Goal: Check status: Check status

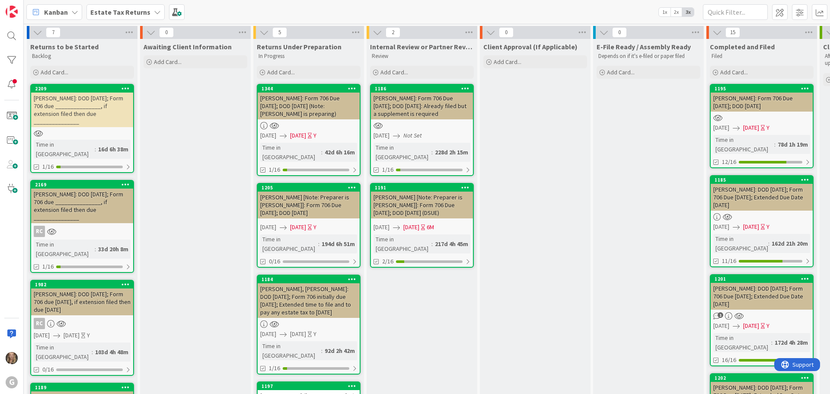
click at [115, 15] on b "Estate Tax Returns" at bounding box center [120, 12] width 60 height 9
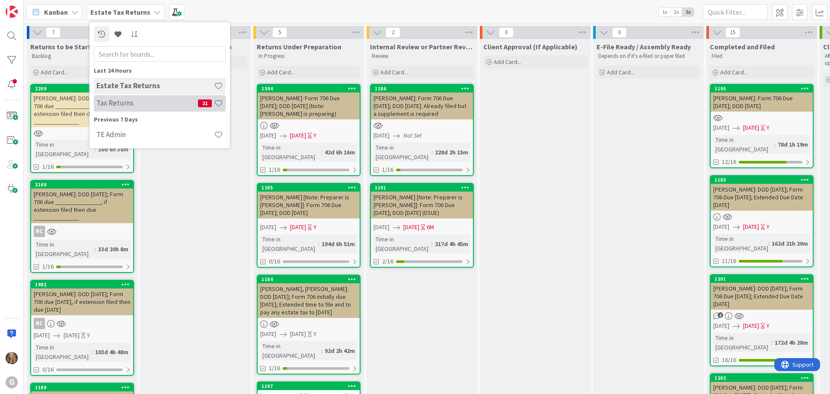
click at [117, 105] on h4 "Tax Returns" at bounding box center [147, 103] width 102 height 9
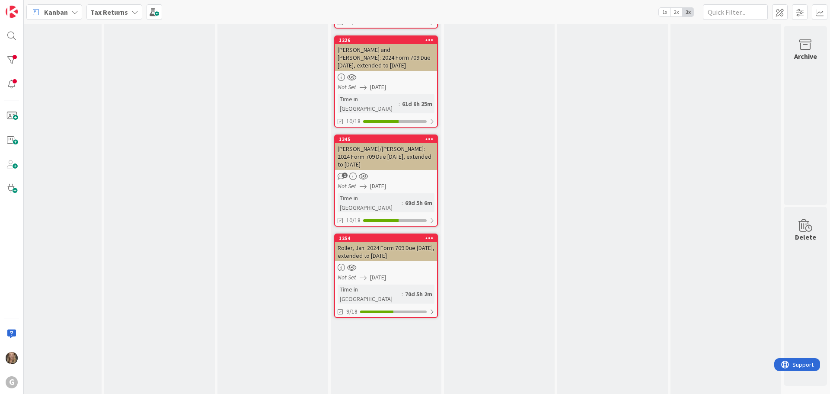
scroll to position [0, 269]
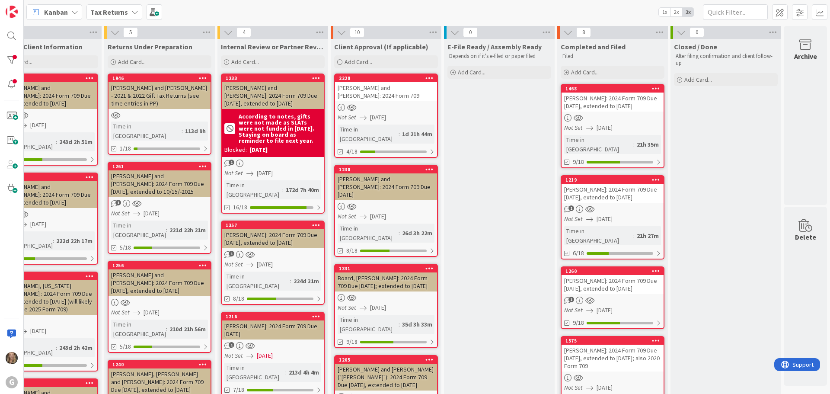
click at [620, 119] on div at bounding box center [612, 117] width 102 height 7
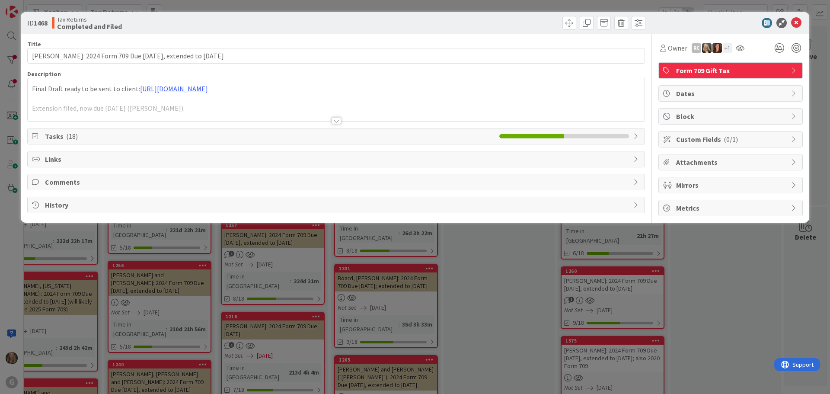
click at [165, 133] on span "Tasks ( 18 )" at bounding box center [270, 136] width 450 height 10
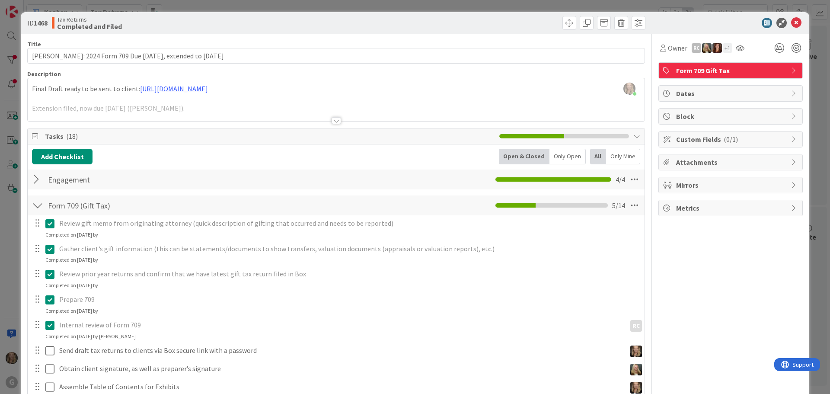
drag, startPoint x: 822, startPoint y: 141, endPoint x: 797, endPoint y: 233, distance: 95.3
click at [797, 233] on div "ID 1468 Tax Returns Completed and Filed Title 65 / 128 [PERSON_NAME]: 2024 Form…" at bounding box center [415, 197] width 830 height 394
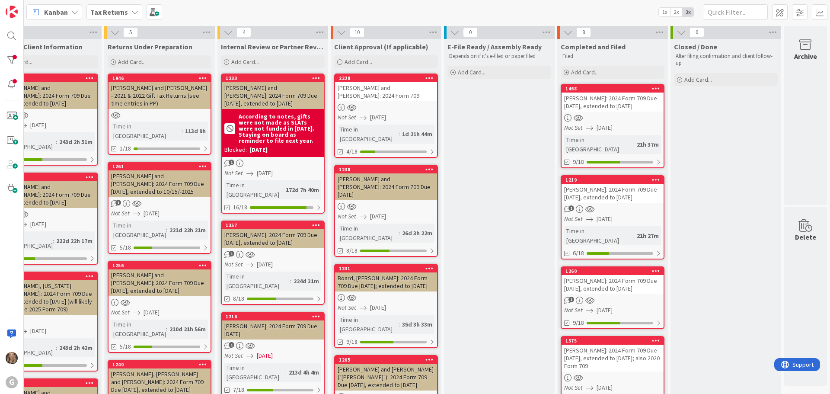
click at [624, 110] on div "[PERSON_NAME]: 2024 Form 709 Due [DATE], extended to [DATE]" at bounding box center [612, 101] width 102 height 19
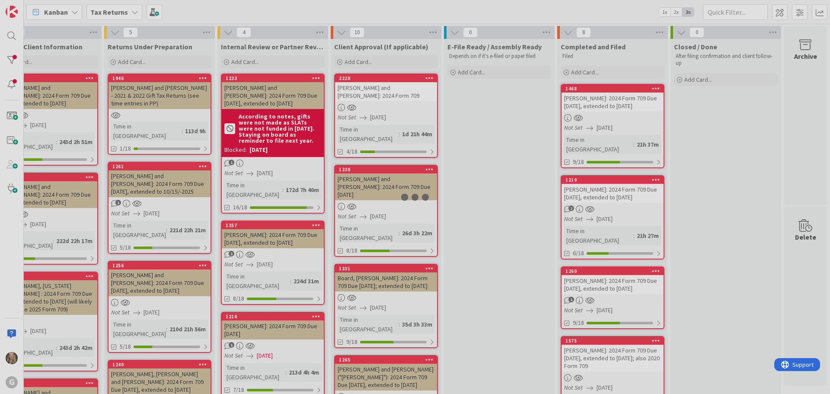
click at [624, 110] on div at bounding box center [415, 197] width 830 height 394
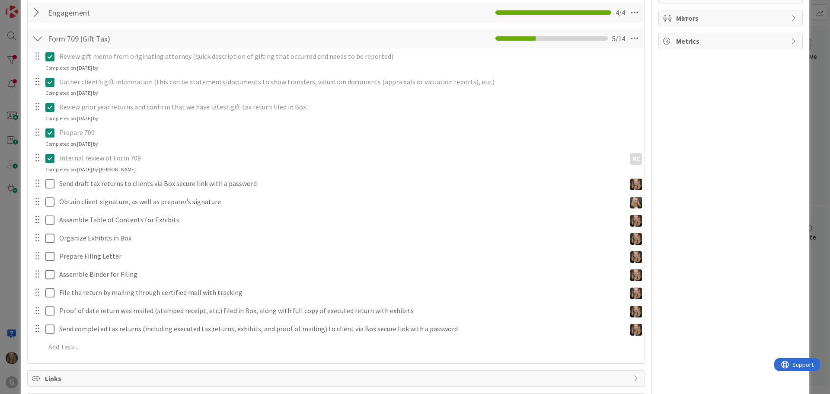
scroll to position [174, 0]
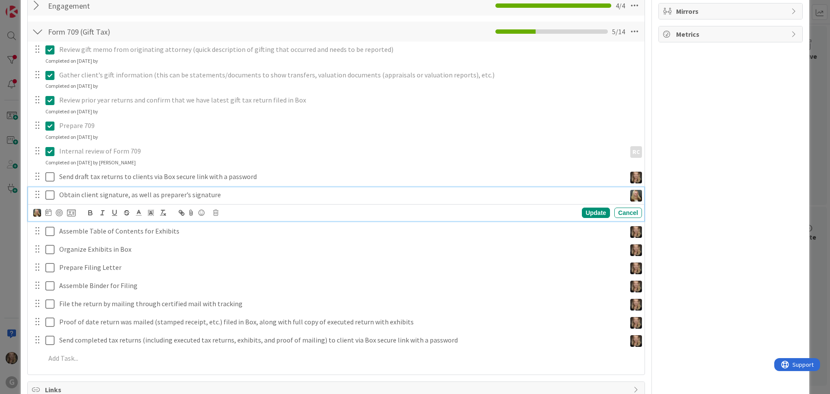
click at [48, 196] on icon at bounding box center [49, 195] width 9 height 10
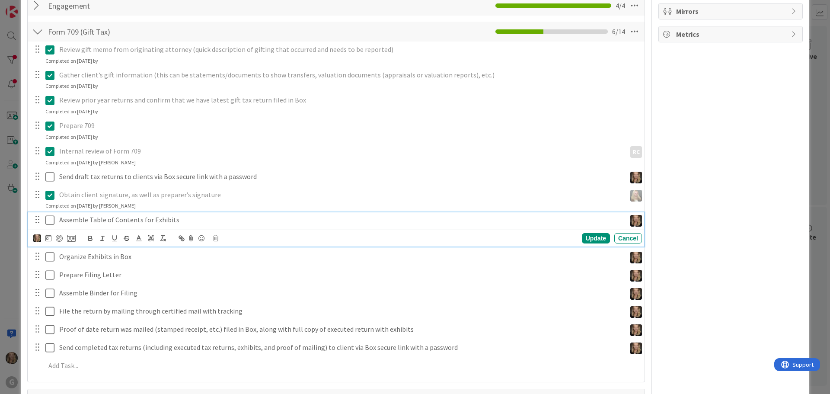
click at [48, 221] on icon at bounding box center [49, 220] width 9 height 10
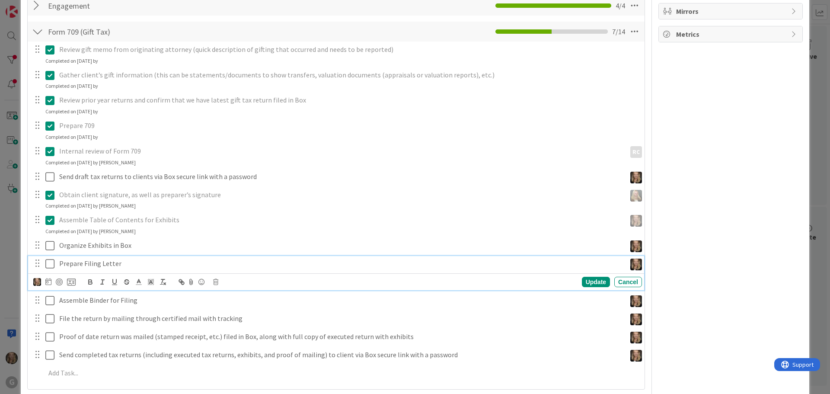
click at [50, 264] on icon at bounding box center [49, 263] width 9 height 10
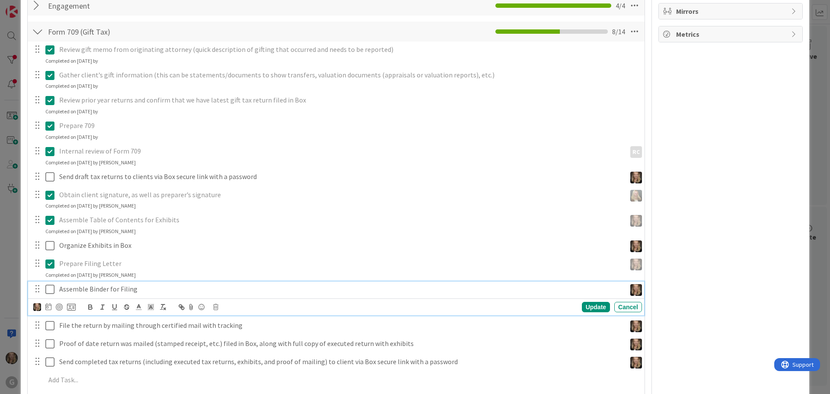
click at [48, 290] on icon at bounding box center [49, 289] width 9 height 10
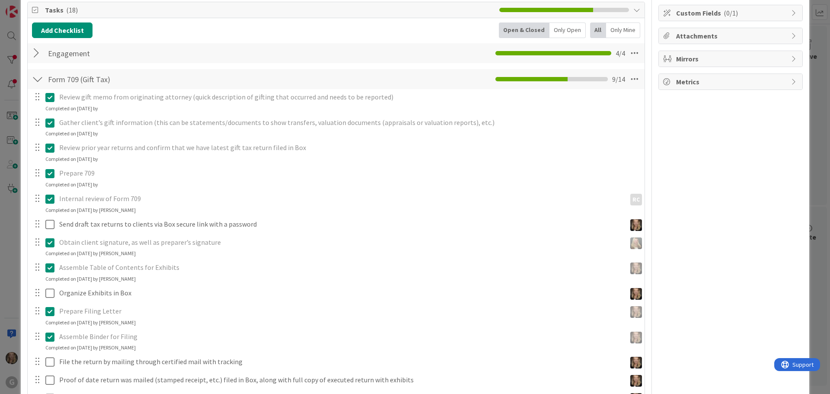
scroll to position [0, 0]
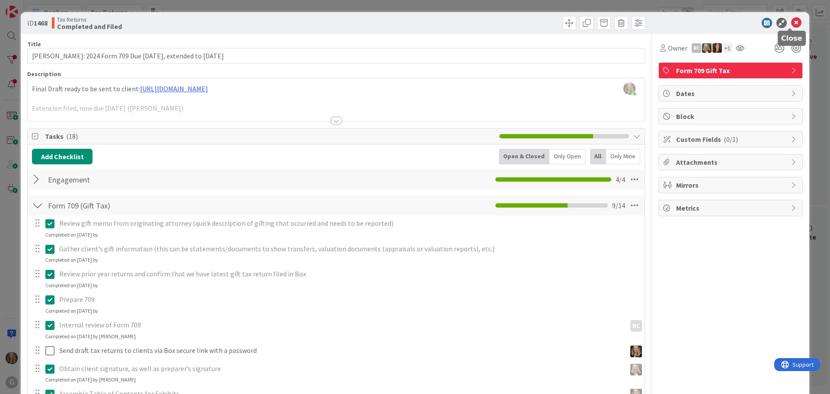
click at [793, 19] on icon at bounding box center [796, 23] width 10 height 10
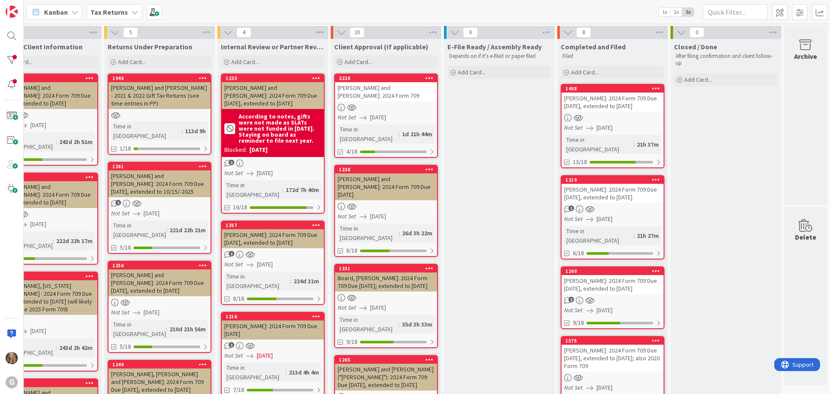
click at [608, 200] on div "[PERSON_NAME]: 2024 Form 709 Due [DATE], extended to [DATE]" at bounding box center [612, 193] width 102 height 19
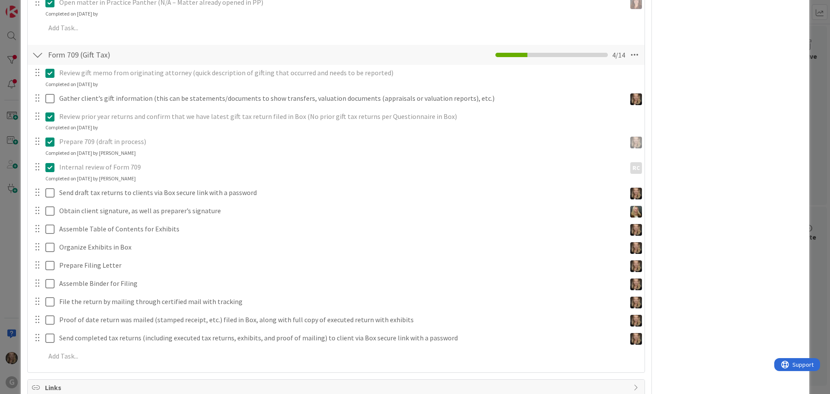
scroll to position [267, 0]
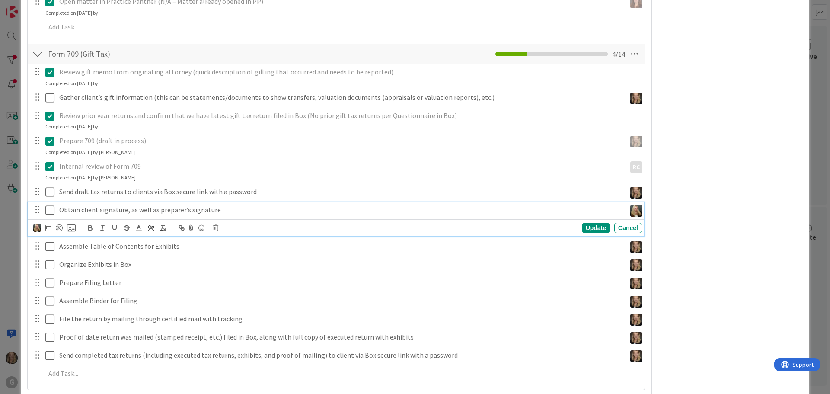
click at [51, 205] on icon at bounding box center [49, 210] width 9 height 10
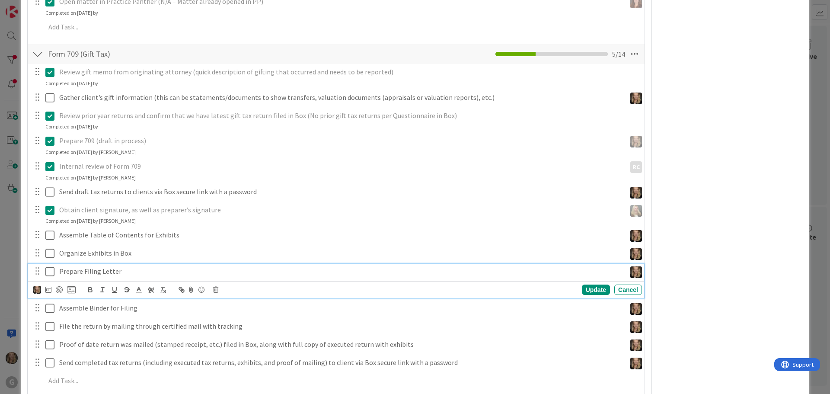
click at [48, 266] on icon at bounding box center [49, 271] width 9 height 10
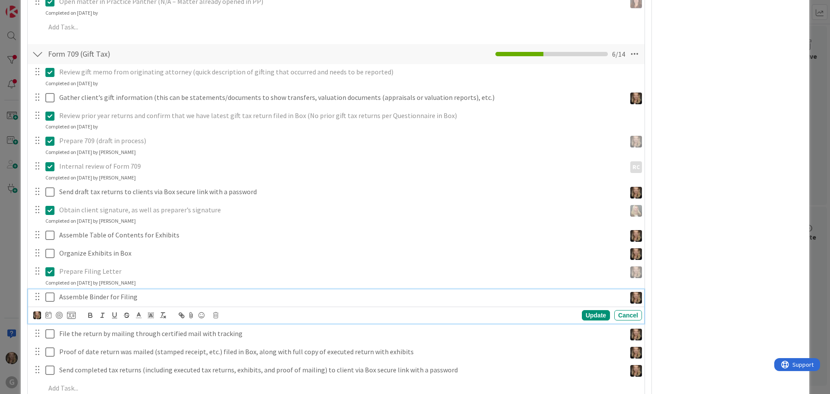
click at [50, 292] on icon at bounding box center [49, 297] width 9 height 10
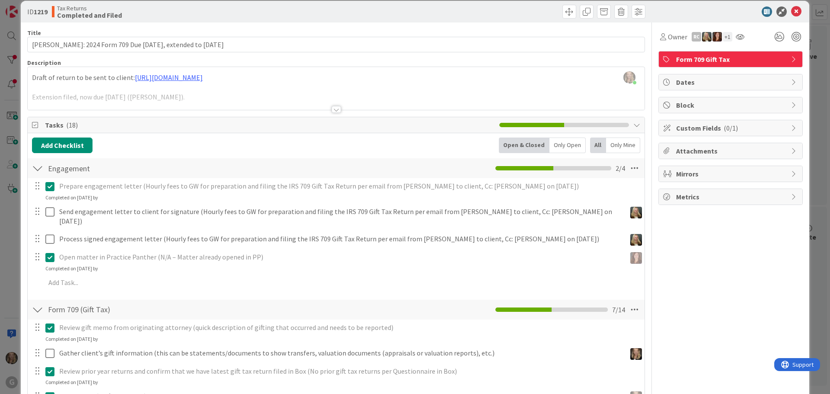
scroll to position [0, 0]
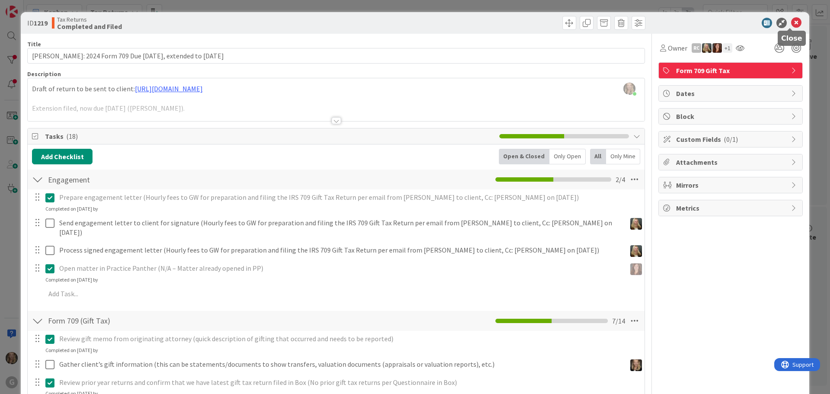
click at [791, 22] on icon at bounding box center [796, 23] width 10 height 10
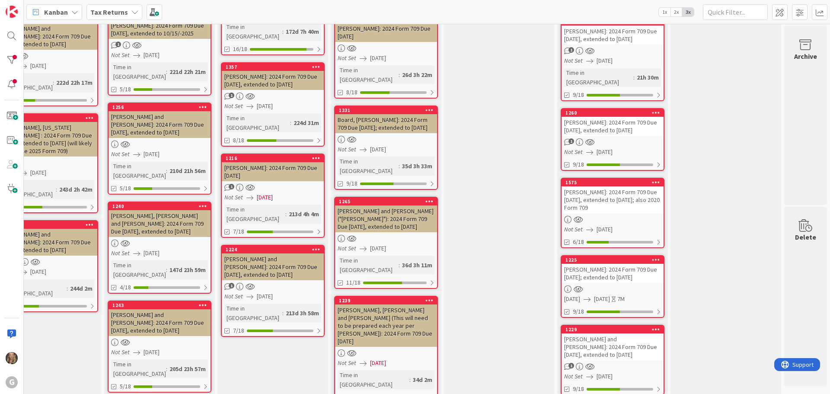
scroll to position [167, 269]
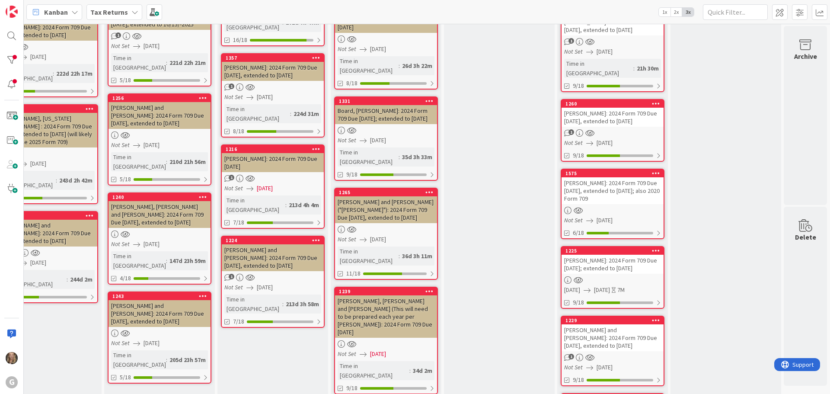
click at [640, 129] on div "1" at bounding box center [612, 132] width 102 height 7
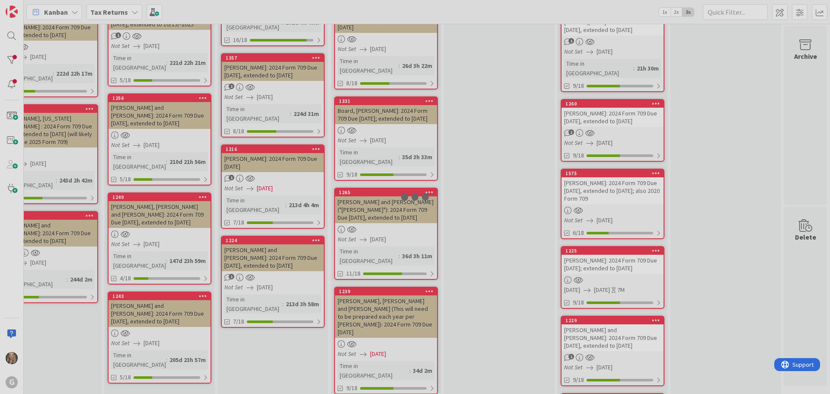
click at [640, 119] on div at bounding box center [415, 197] width 830 height 394
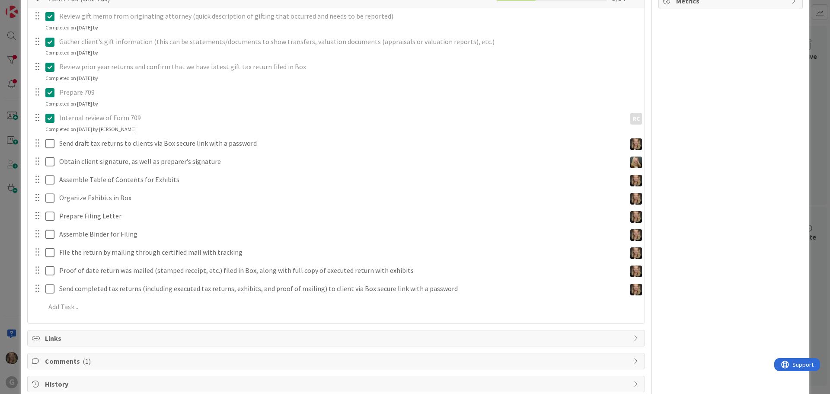
scroll to position [224, 0]
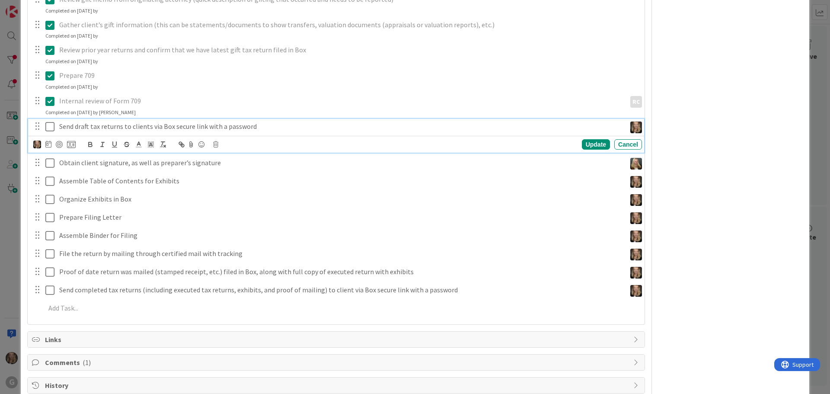
click at [51, 127] on icon at bounding box center [49, 126] width 9 height 10
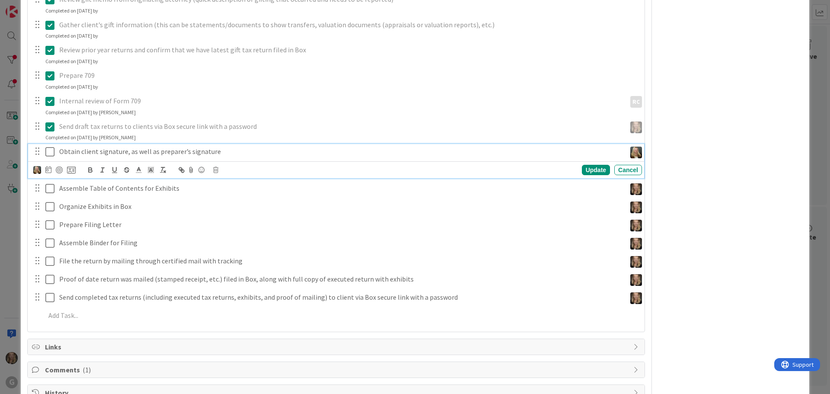
click at [52, 151] on icon at bounding box center [49, 151] width 9 height 10
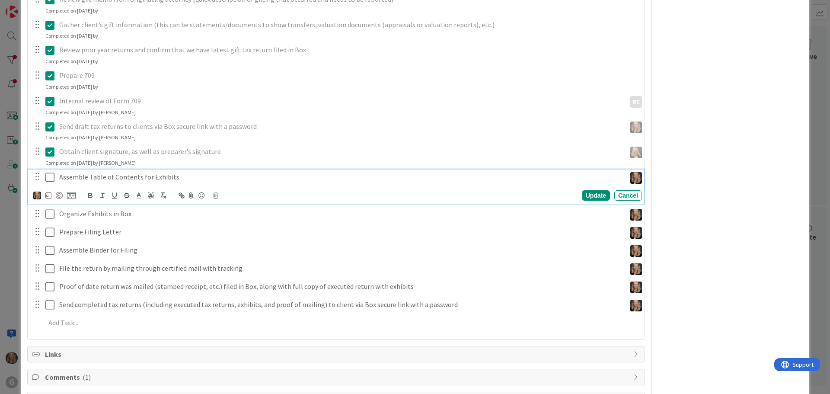
click at [50, 176] on icon at bounding box center [49, 177] width 9 height 10
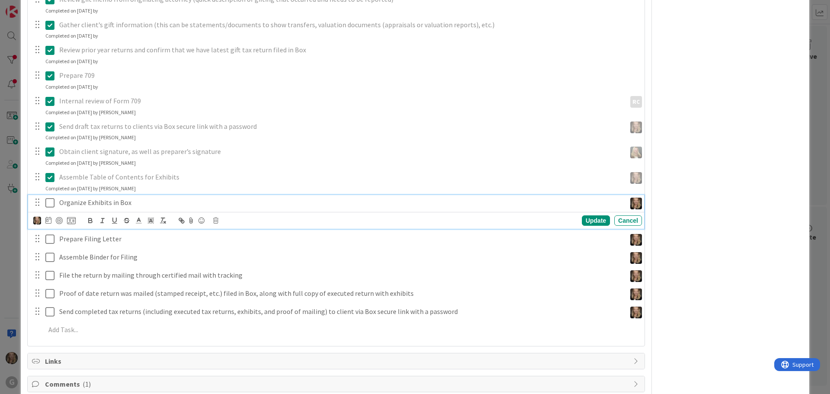
click at [51, 198] on icon at bounding box center [49, 202] width 9 height 10
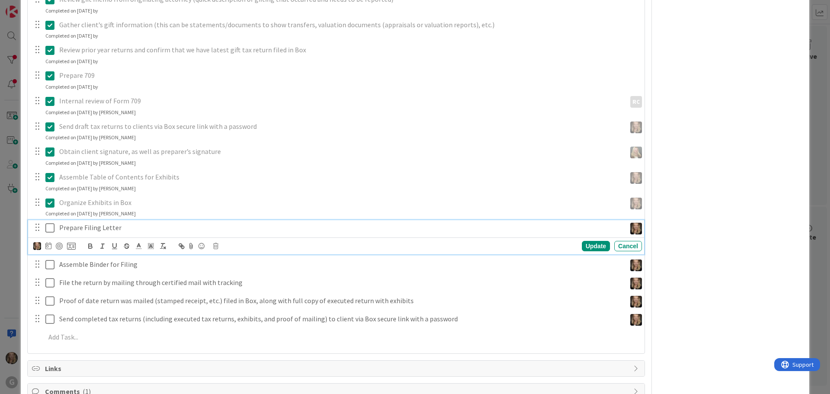
click at [49, 226] on icon at bounding box center [49, 228] width 9 height 10
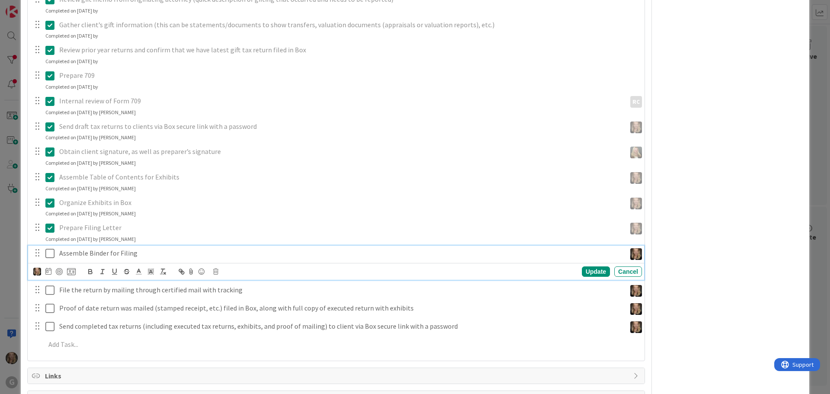
click at [47, 254] on icon at bounding box center [49, 253] width 9 height 10
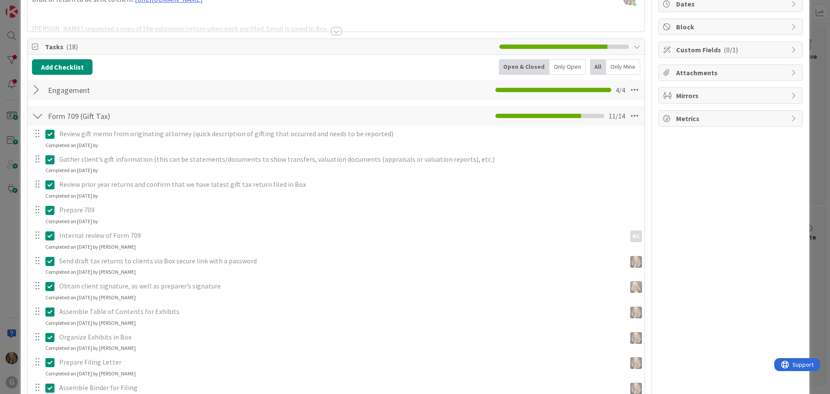
scroll to position [0, 0]
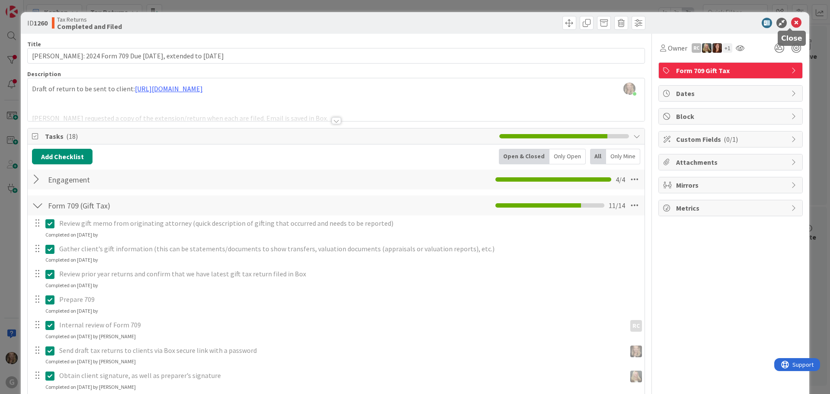
click at [791, 22] on icon at bounding box center [796, 23] width 10 height 10
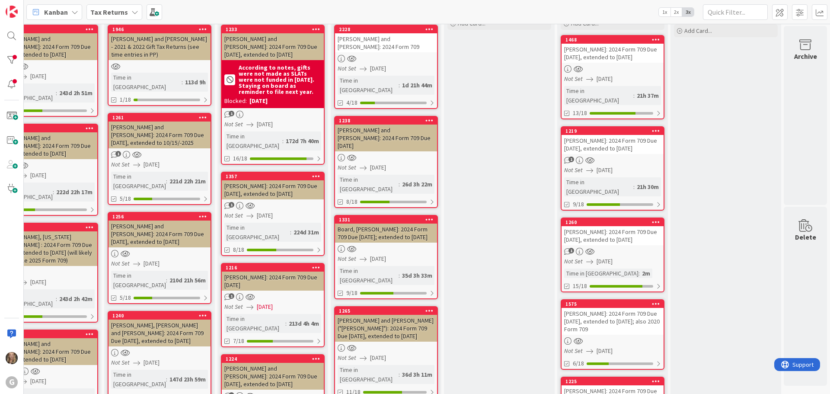
scroll to position [0, 269]
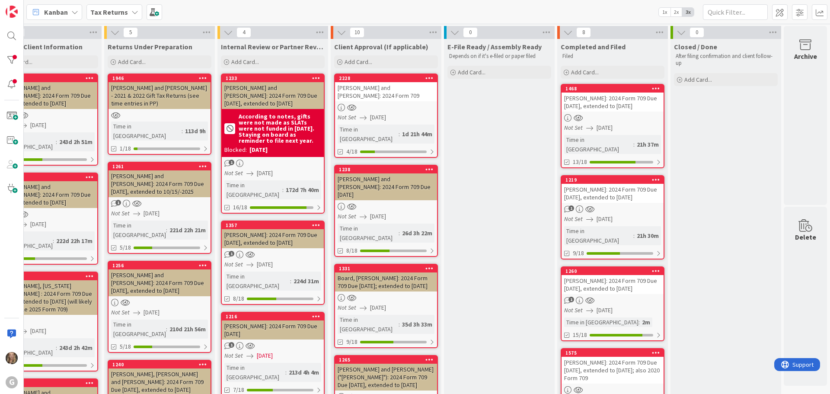
click at [616, 118] on div at bounding box center [612, 117] width 102 height 7
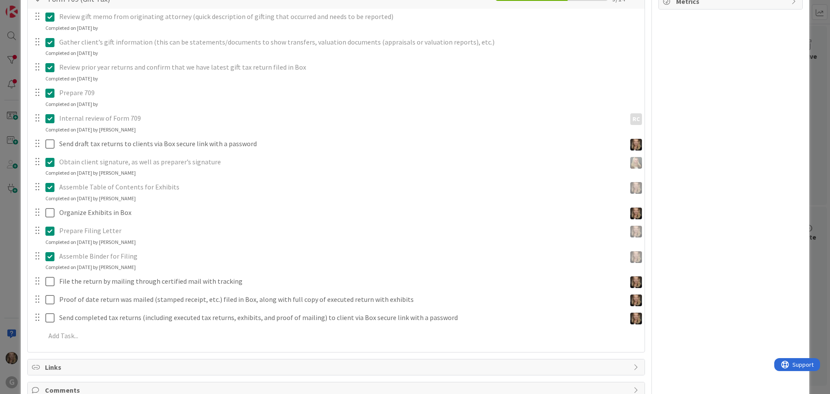
scroll to position [208, 0]
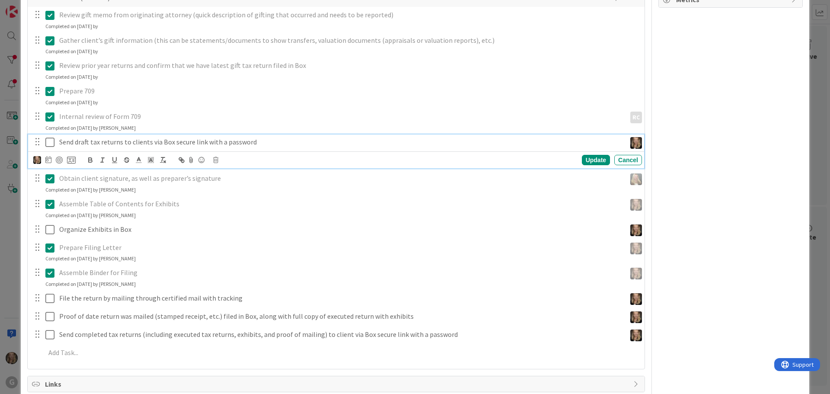
click at [51, 142] on icon at bounding box center [49, 142] width 9 height 10
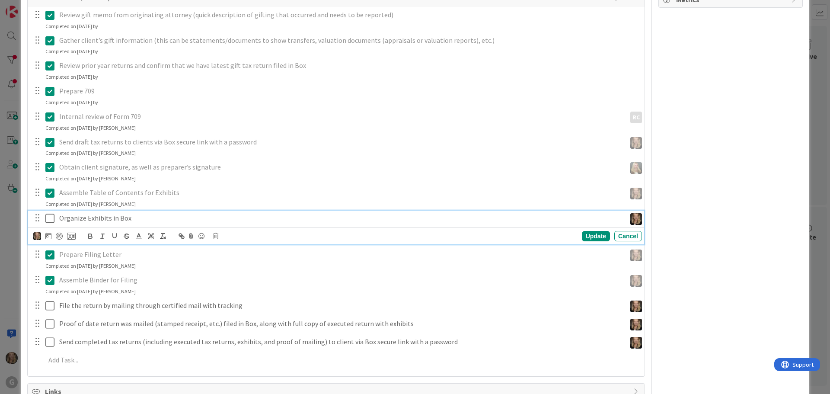
click at [49, 217] on icon at bounding box center [49, 218] width 9 height 10
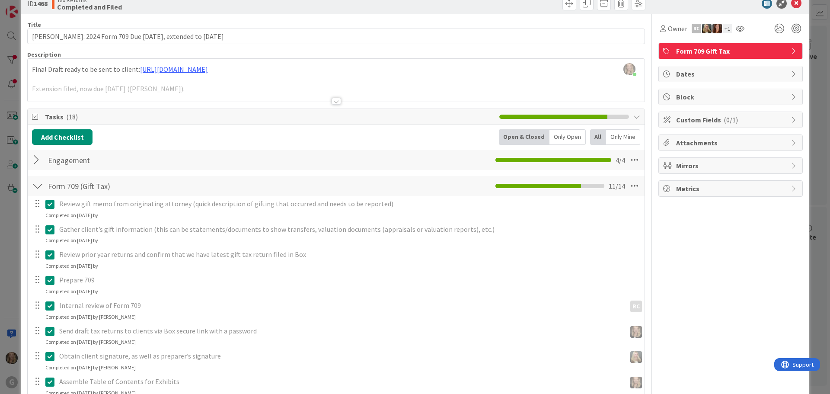
scroll to position [0, 0]
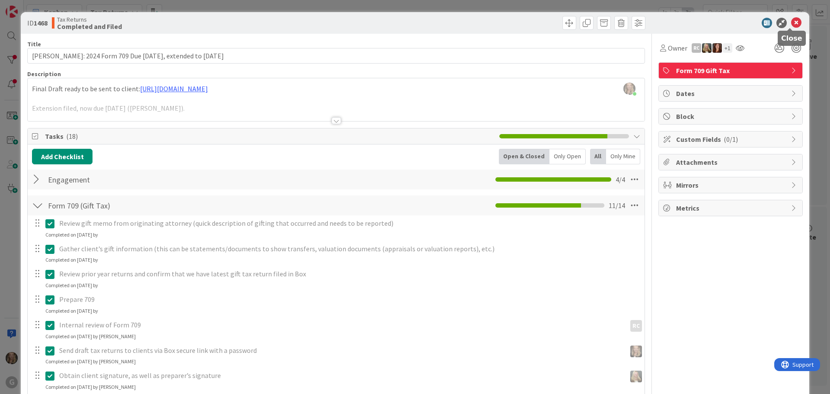
click at [791, 22] on icon at bounding box center [796, 23] width 10 height 10
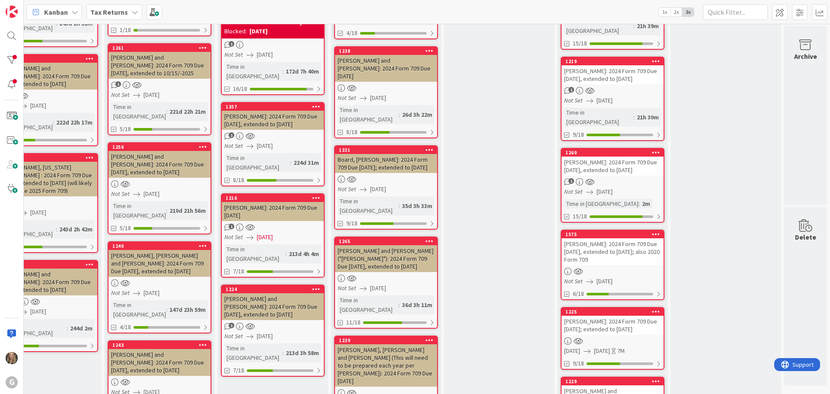
scroll to position [182, 269]
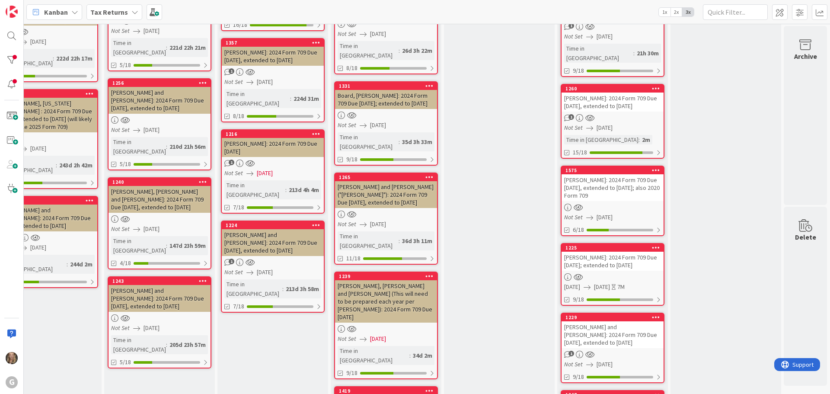
click at [608, 99] on div "[PERSON_NAME]: 2024 Form 709 Due [DATE], extended to [DATE]" at bounding box center [612, 101] width 102 height 19
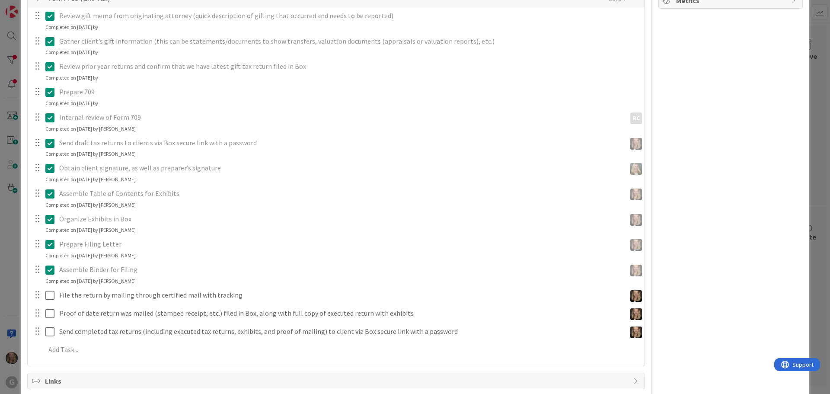
scroll to position [267, 0]
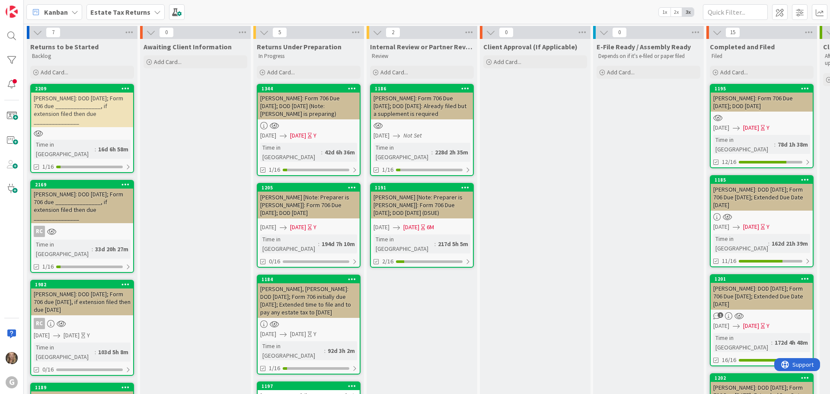
click at [139, 11] on b "Estate Tax Returns" at bounding box center [120, 12] width 60 height 9
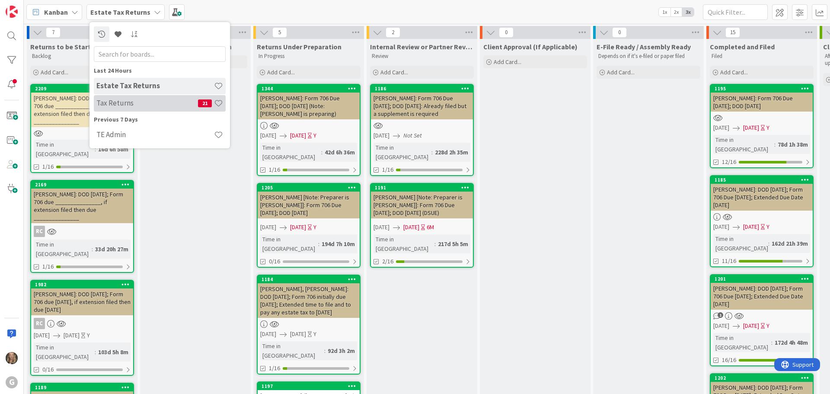
click at [124, 103] on h4 "Tax Returns" at bounding box center [147, 103] width 102 height 9
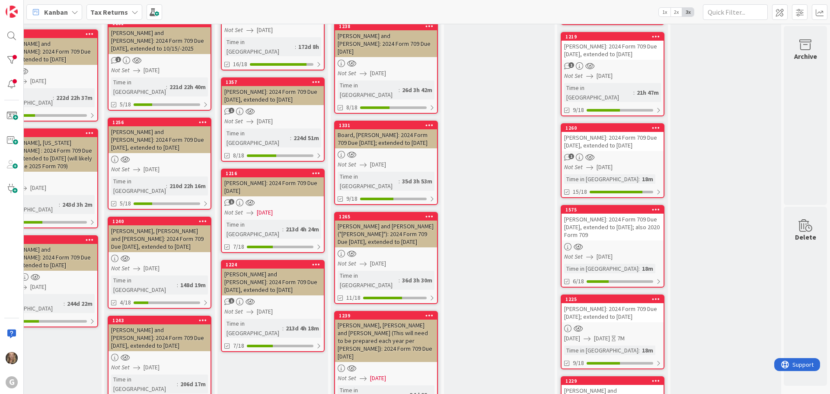
scroll to position [0, 269]
